Goal: Task Accomplishment & Management: Manage account settings

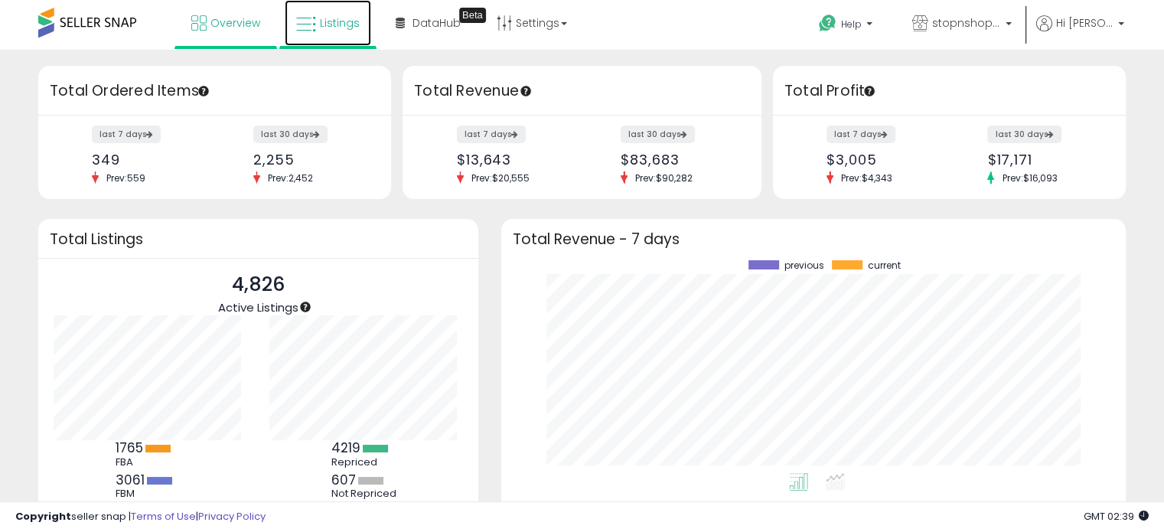
click at [344, 24] on span "Listings" at bounding box center [340, 22] width 40 height 15
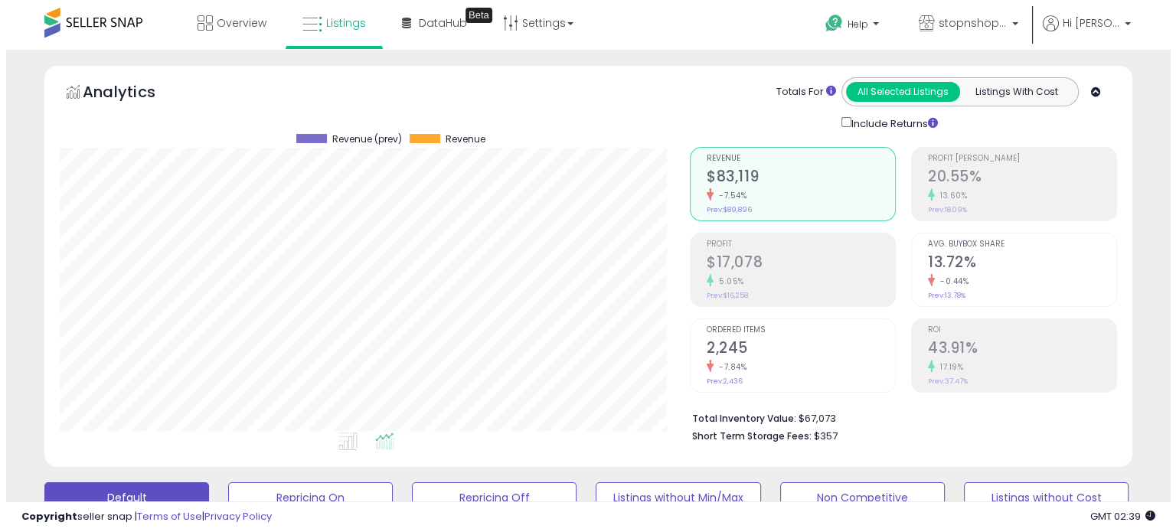
scroll to position [313, 629]
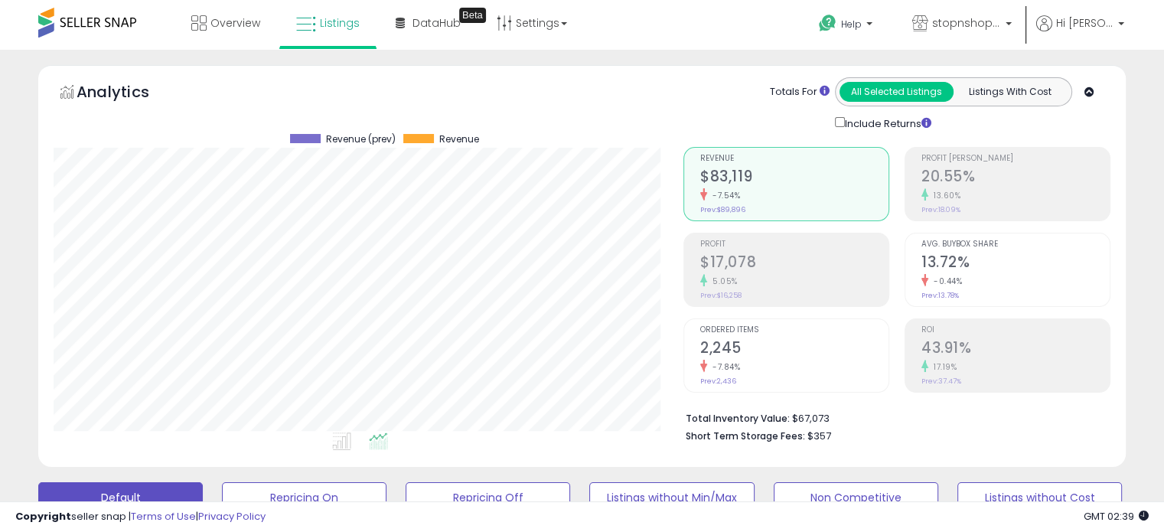
click at [759, 275] on div "5.05%" at bounding box center [794, 281] width 188 height 15
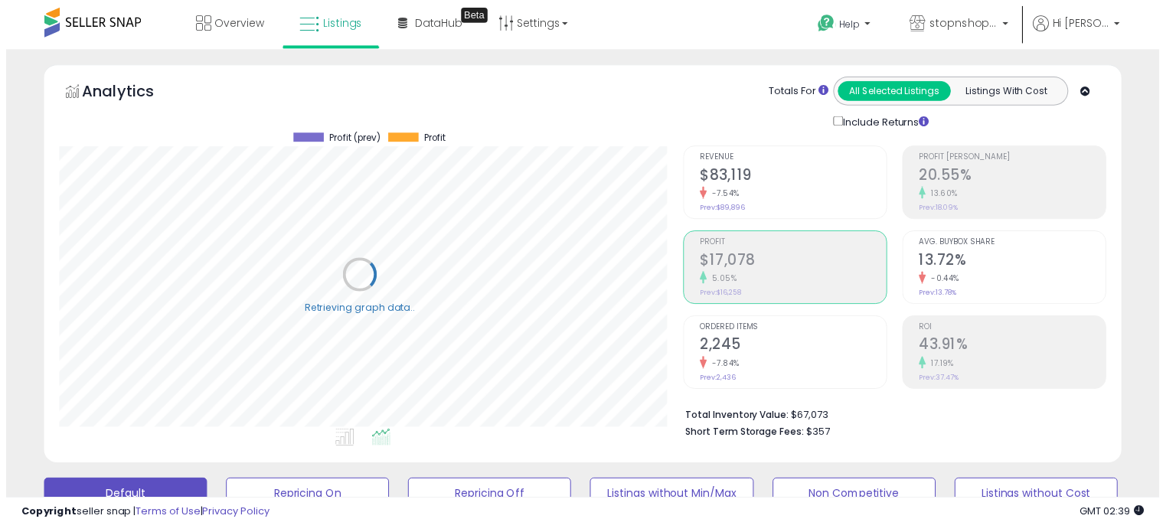
scroll to position [765062, 764746]
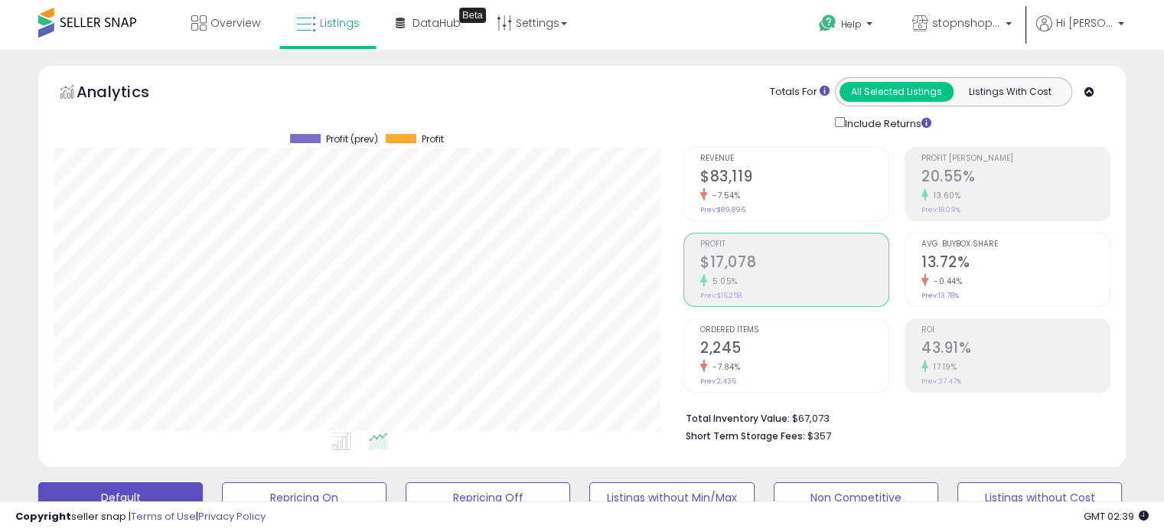
drag, startPoint x: 738, startPoint y: 269, endPoint x: 725, endPoint y: 276, distance: 15.1
click at [725, 276] on small "5.05%" at bounding box center [722, 281] width 31 height 11
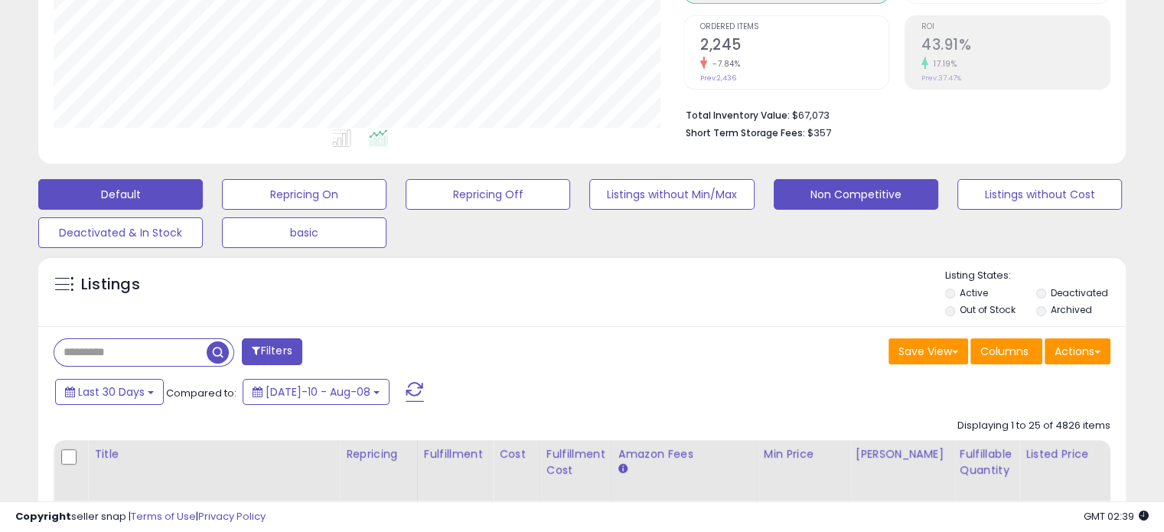
scroll to position [306, 0]
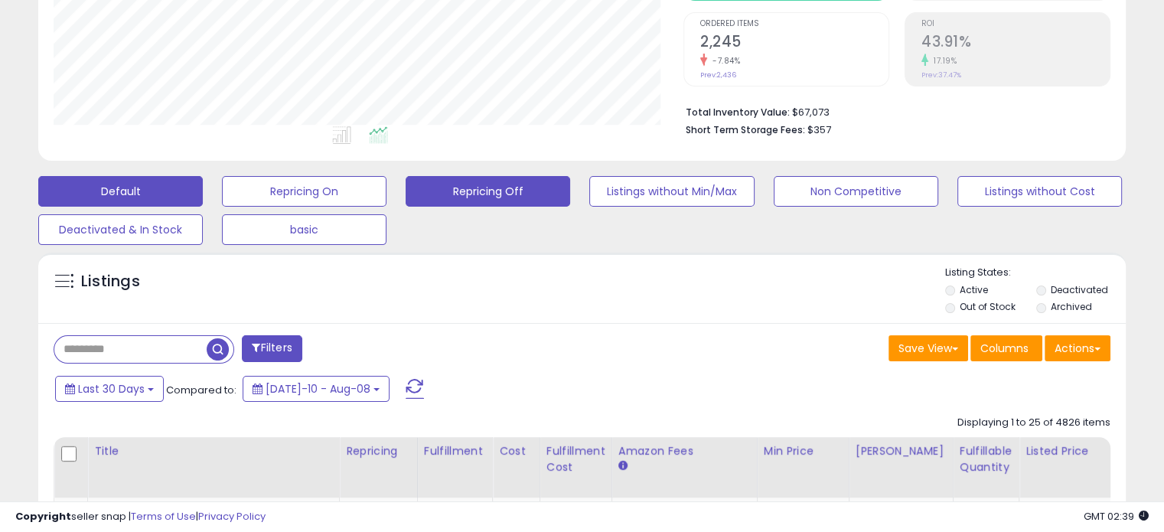
click at [475, 186] on button "Repricing Off" at bounding box center [488, 191] width 165 height 31
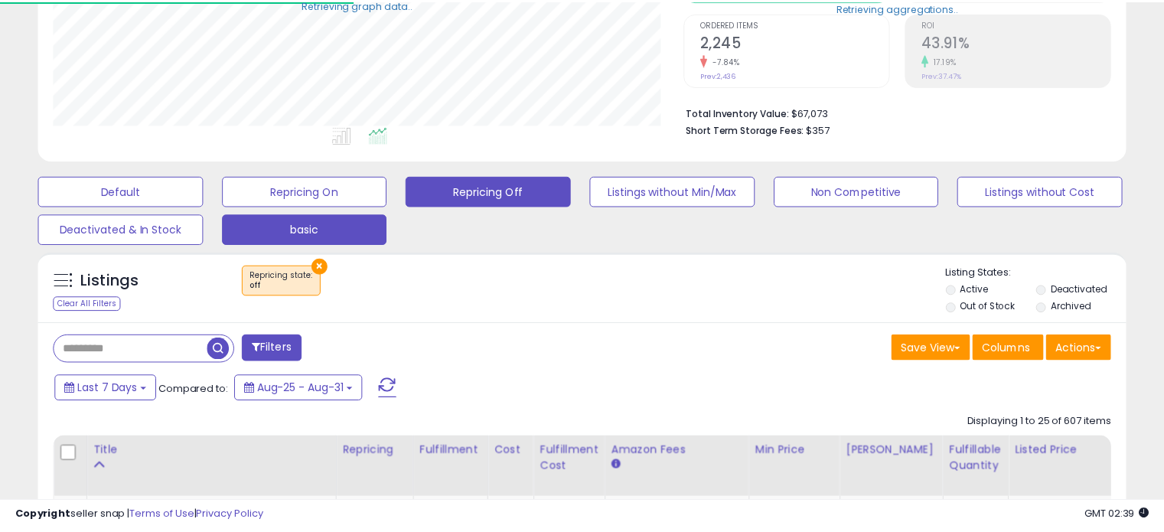
scroll to position [313, 629]
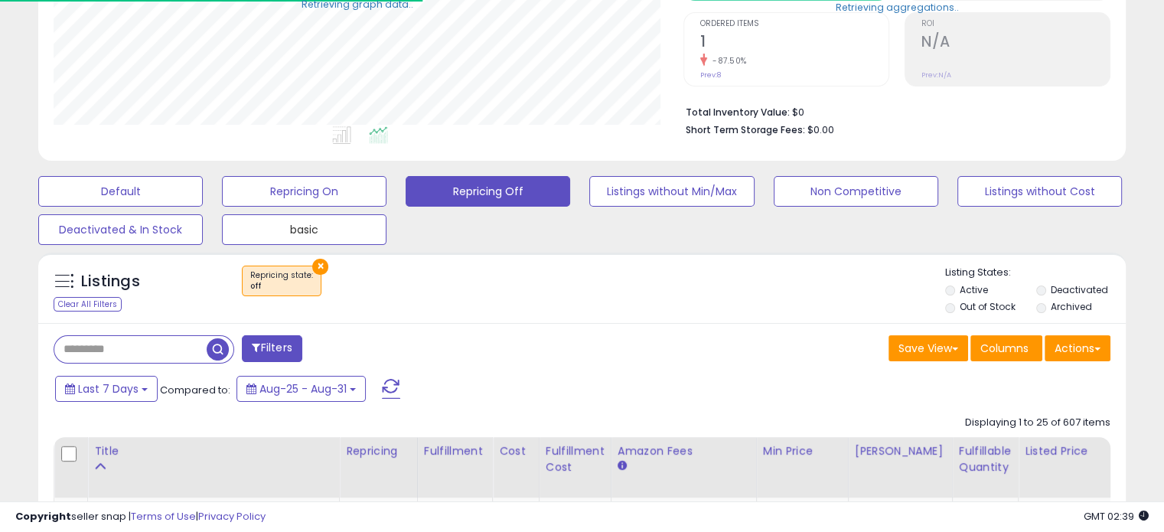
click at [316, 238] on button "basic" at bounding box center [304, 229] width 165 height 31
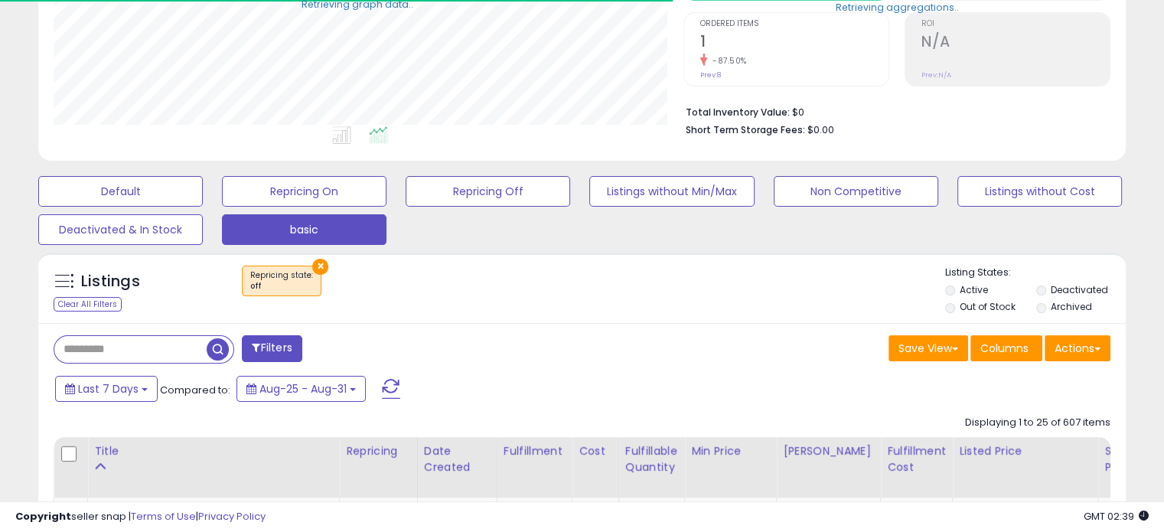
click at [964, 303] on label "Out of Stock" at bounding box center [988, 306] width 56 height 13
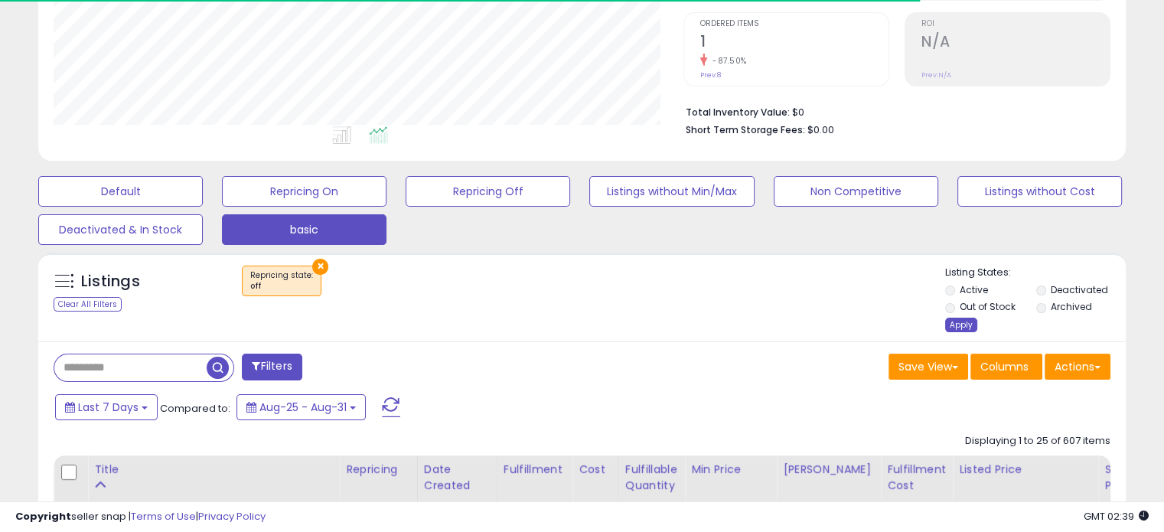
click at [953, 324] on div "Apply" at bounding box center [961, 325] width 32 height 15
